Goal: Register for event/course

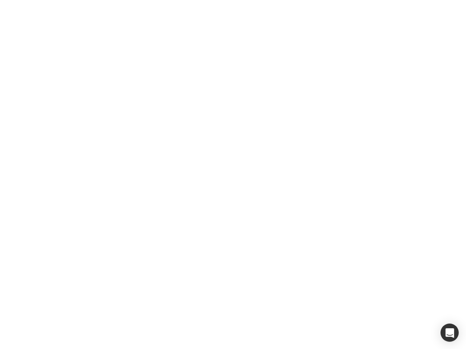
click at [233, 175] on div at bounding box center [233, 174] width 466 height 349
click at [450, 333] on div "button" at bounding box center [449, 333] width 18 height 18
